Goal: Transaction & Acquisition: Purchase product/service

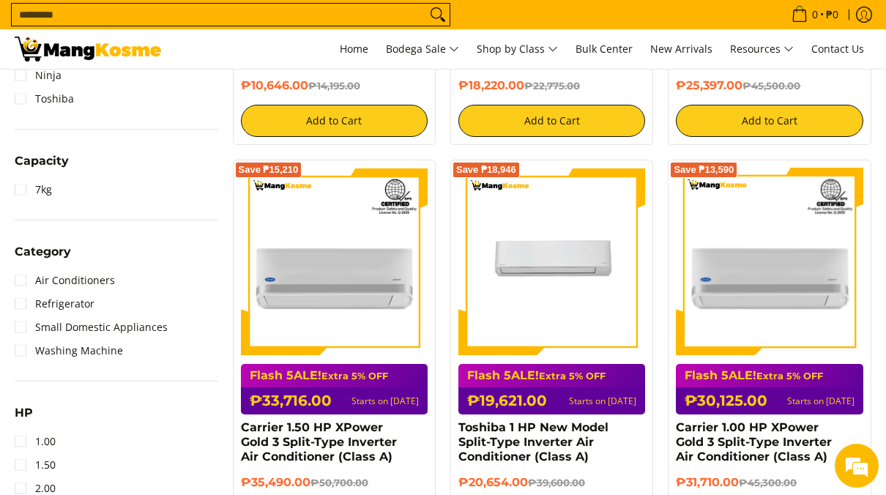
scroll to position [548, 0]
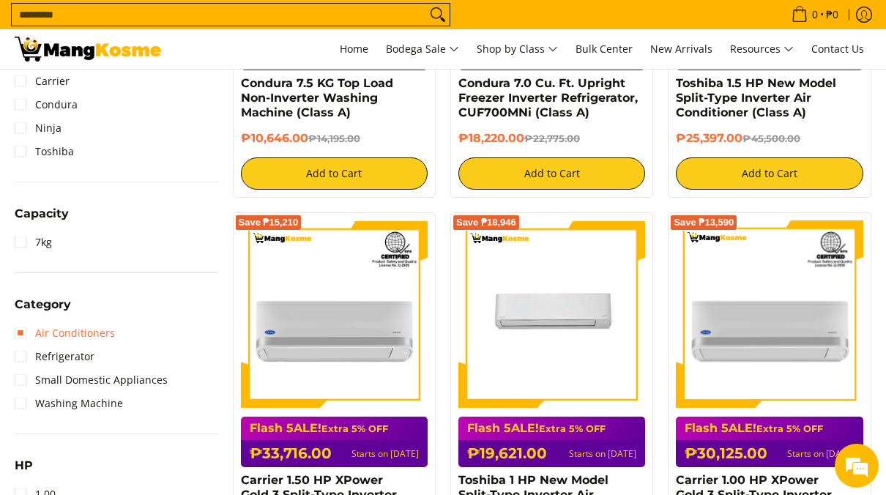
click at [24, 329] on link "Air Conditioners" at bounding box center [65, 332] width 100 height 23
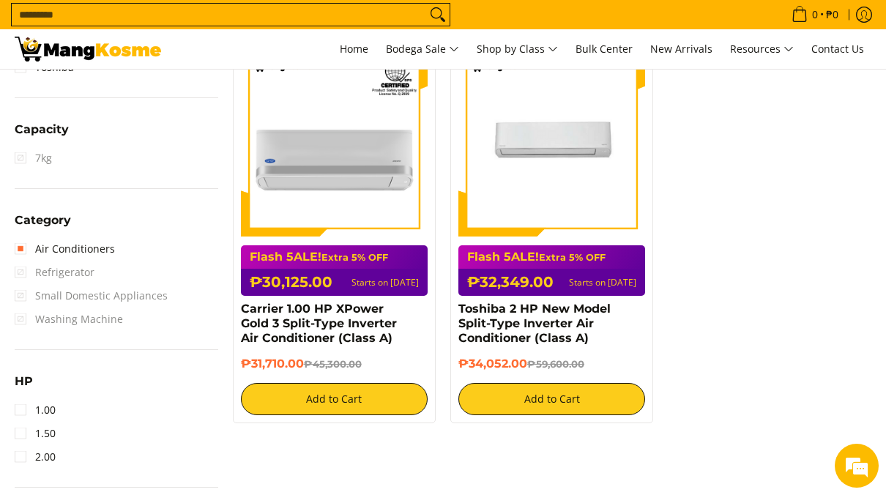
scroll to position [526, 0]
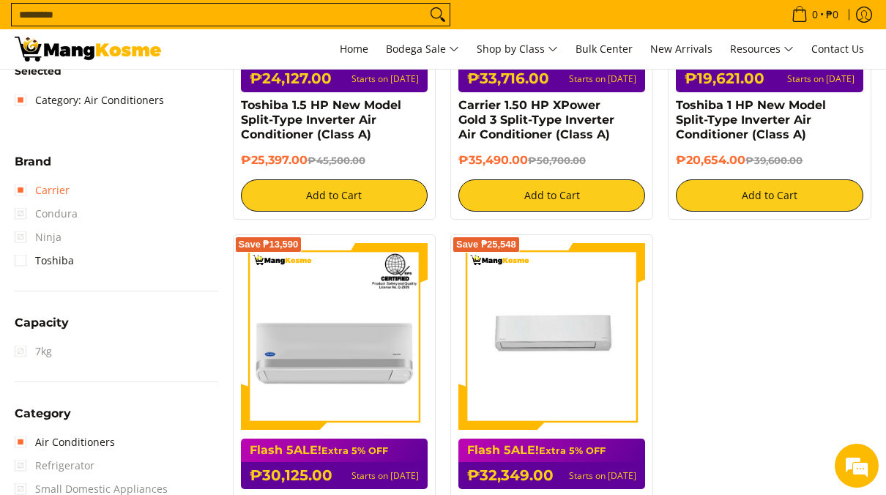
click at [25, 195] on link "Carrier" at bounding box center [42, 190] width 55 height 23
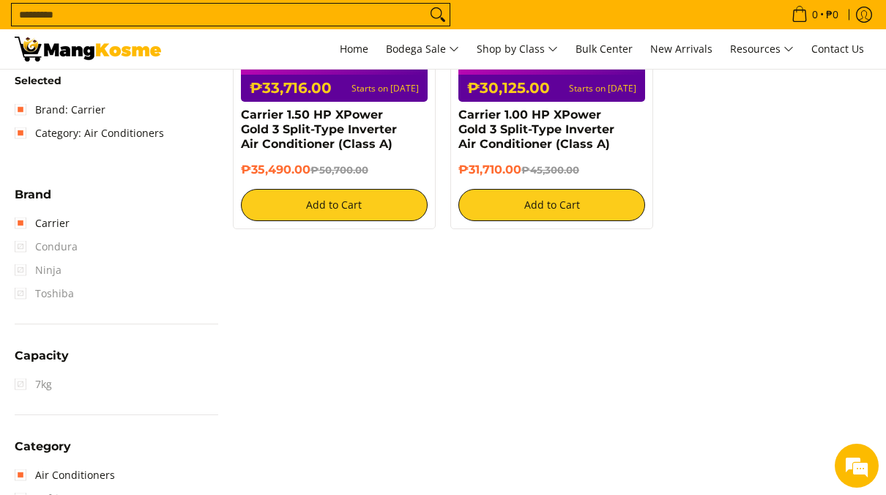
scroll to position [529, 0]
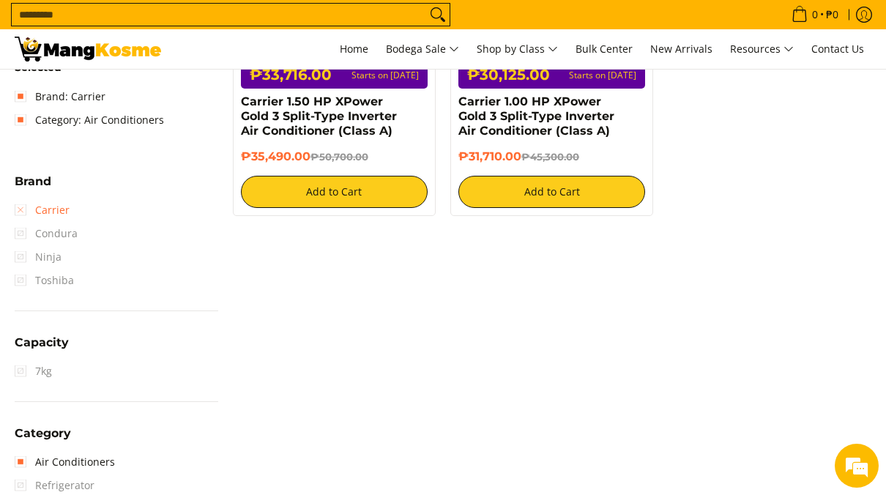
click at [24, 209] on link "Carrier" at bounding box center [42, 209] width 55 height 23
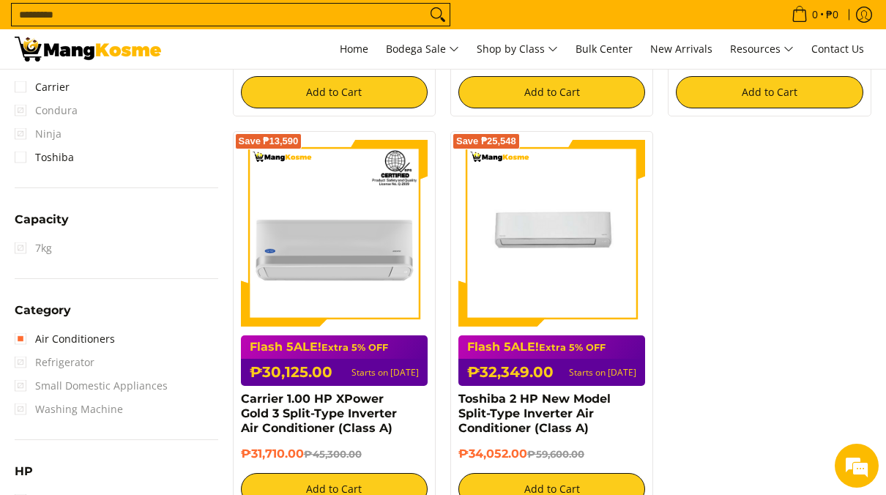
scroll to position [647, 0]
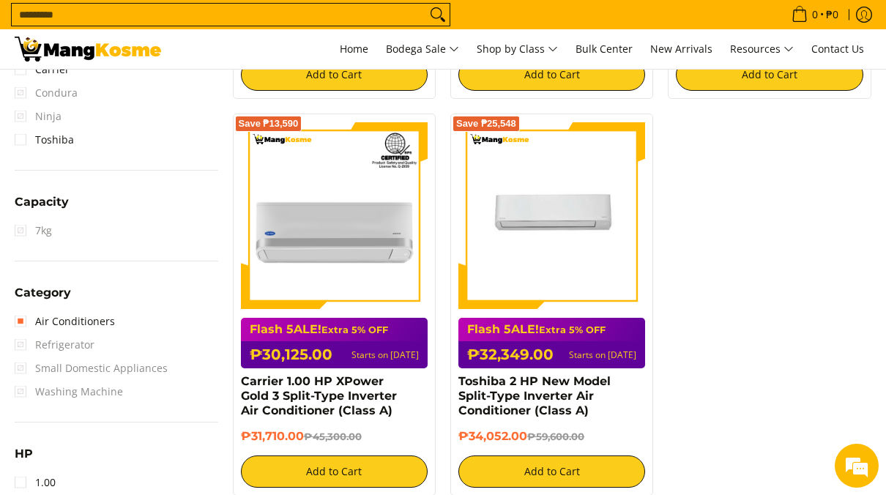
click at [812, 252] on div "Save ₱20,103 Flash 5ALE! Extra 5% OFF ₱24,127.00 Starts on [DATE] Toshiba 1.5 H…" at bounding box center [553, 113] width 654 height 793
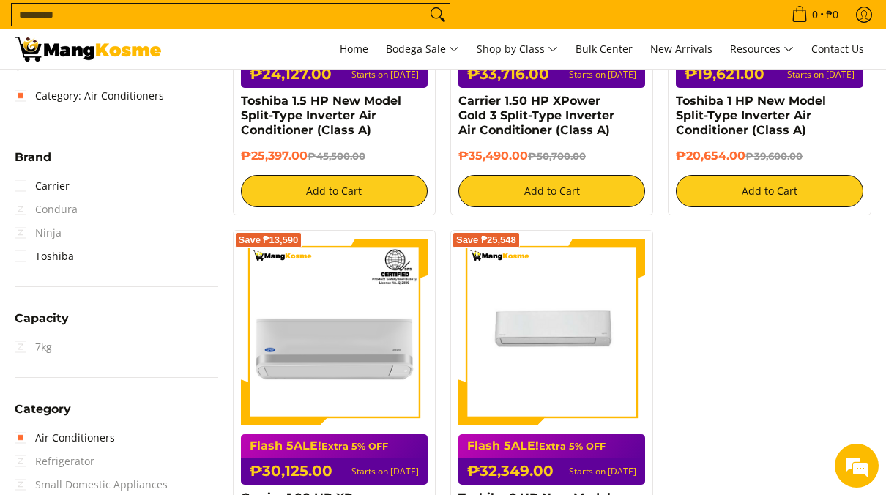
scroll to position [201, 0]
